Goal: Information Seeking & Learning: Learn about a topic

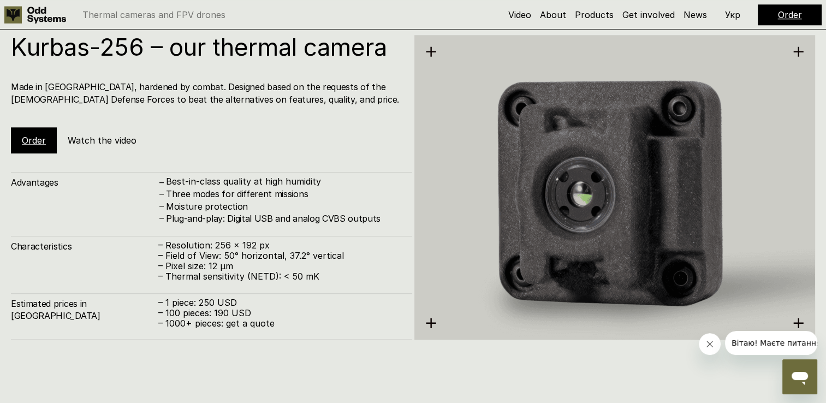
scroll to position [1249, 0]
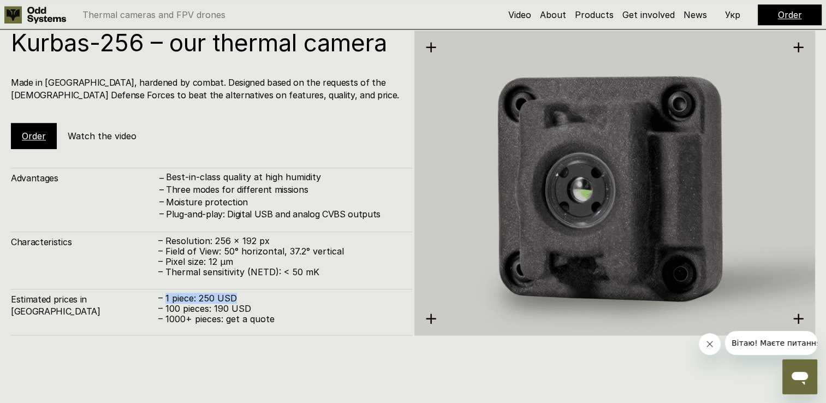
drag, startPoint x: 240, startPoint y: 296, endPoint x: 166, endPoint y: 294, distance: 73.7
click at [166, 294] on p "– 1 piece: 250 USD" at bounding box center [279, 298] width 243 height 10
drag, startPoint x: 166, startPoint y: 294, endPoint x: 151, endPoint y: 311, distance: 23.2
click at [151, 311] on div "Estimated prices in [GEOGRAPHIC_DATA] – 1 piece: 250 USD – 100 pieces: 190 USD …" at bounding box center [211, 312] width 401 height 47
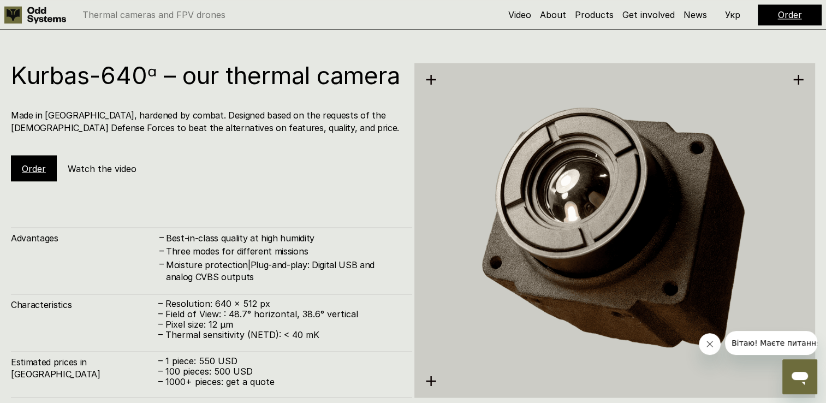
scroll to position [1993, 0]
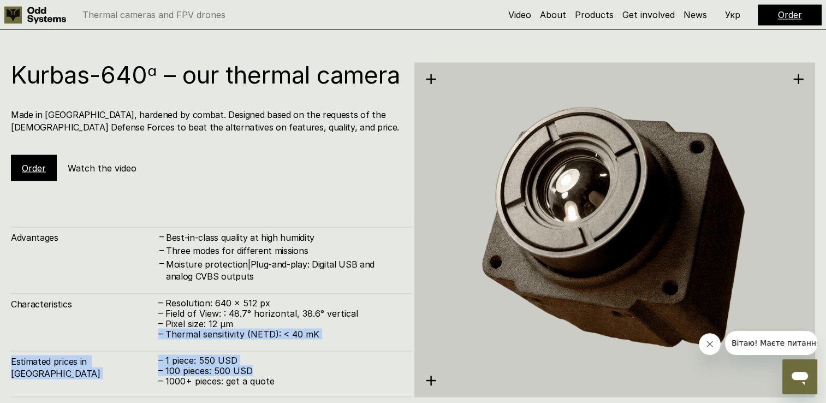
drag, startPoint x: 251, startPoint y: 329, endPoint x: 250, endPoint y: 372, distance: 43.7
click at [250, 372] on div "Advantages – Best-in-class quality at high humidity – Three modes for different…" at bounding box center [211, 312] width 401 height 170
click at [250, 372] on p "– 100 pieces: 500 USD" at bounding box center [279, 370] width 243 height 10
click at [304, 359] on p "– 1 piece: 550 USD" at bounding box center [279, 360] width 243 height 10
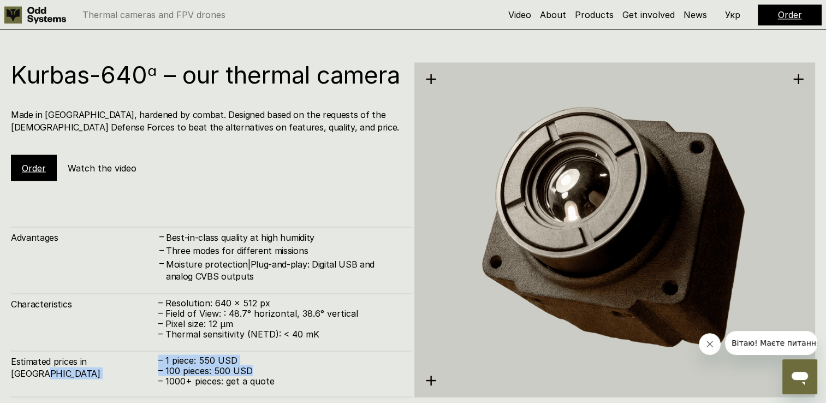
drag, startPoint x: 259, startPoint y: 372, endPoint x: 146, endPoint y: 359, distance: 113.7
click at [146, 359] on div "Estimated prices in [GEOGRAPHIC_DATA] – 1 piece: 550 USD – 100 pieces: 500 USD …" at bounding box center [211, 374] width 401 height 47
drag, startPoint x: 146, startPoint y: 359, endPoint x: 113, endPoint y: 328, distance: 45.6
click at [113, 328] on div "Characteristics – Resolution: 640 x 512 px – Field of View: : 48.7° horizontal,…" at bounding box center [211, 316] width 401 height 46
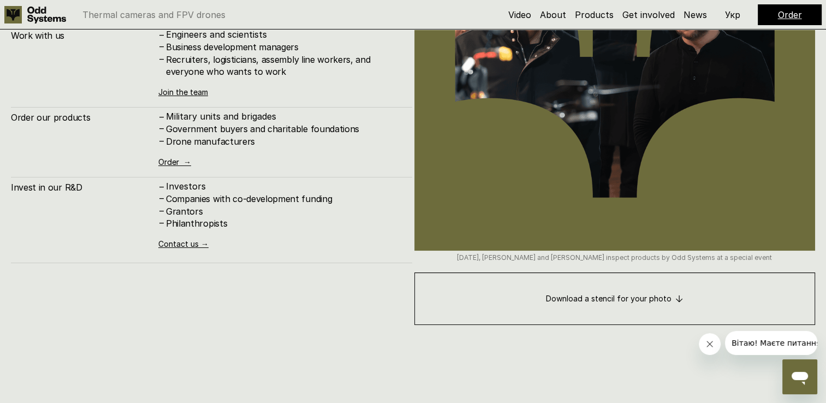
scroll to position [4216, 0]
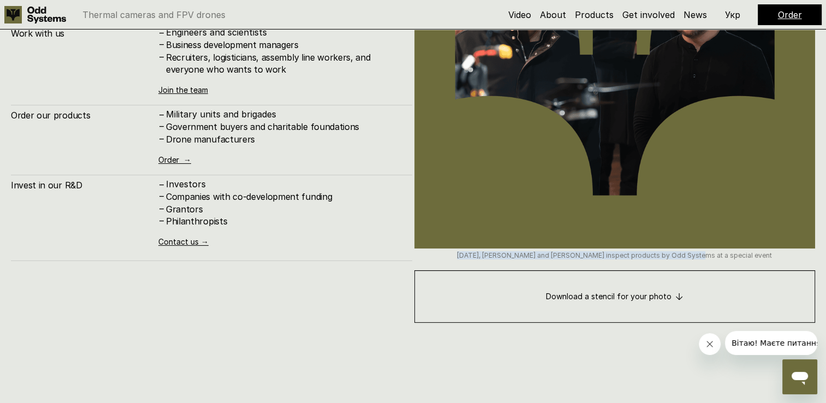
drag, startPoint x: 679, startPoint y: 258, endPoint x: 743, endPoint y: 251, distance: 63.8
click at [743, 251] on div "[DATE], [PERSON_NAME] and [PERSON_NAME] inspect products by Odd Systems at a sp…" at bounding box center [614, 66] width 401 height 408
click at [324, 218] on div "– Investors – Companies with co-development funding – Grantors – Philanthropist…" at bounding box center [279, 212] width 243 height 67
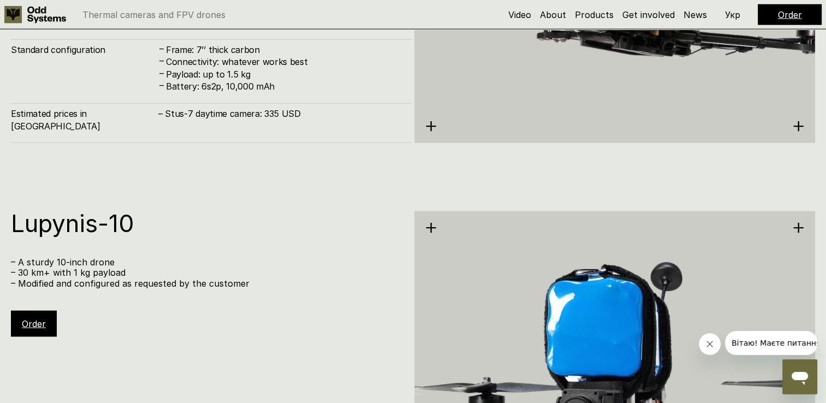
scroll to position [2595, 0]
